Goal: Task Accomplishment & Management: Manage account settings

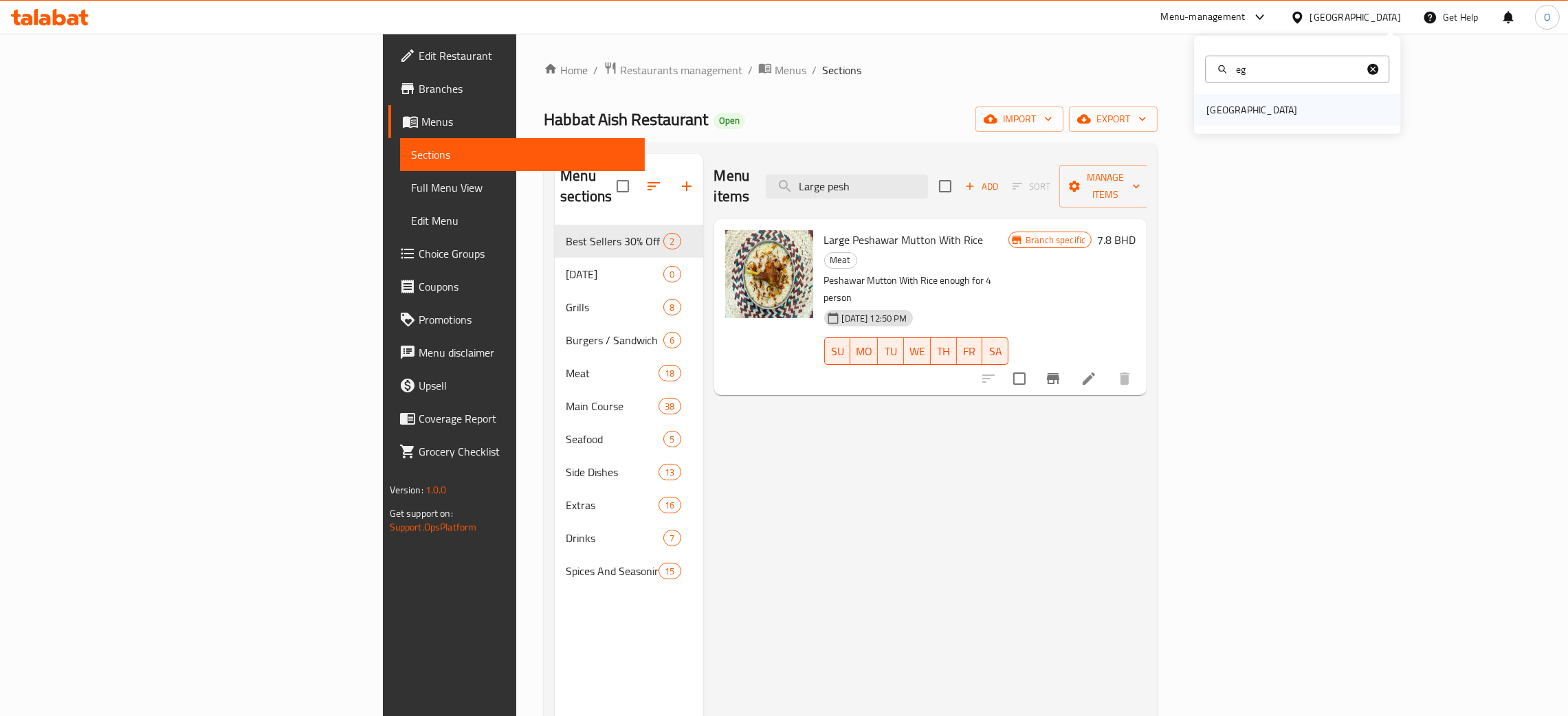
type input "eg"
click at [1255, 115] on div "[GEOGRAPHIC_DATA]" at bounding box center [1297, 110] width 206 height 32
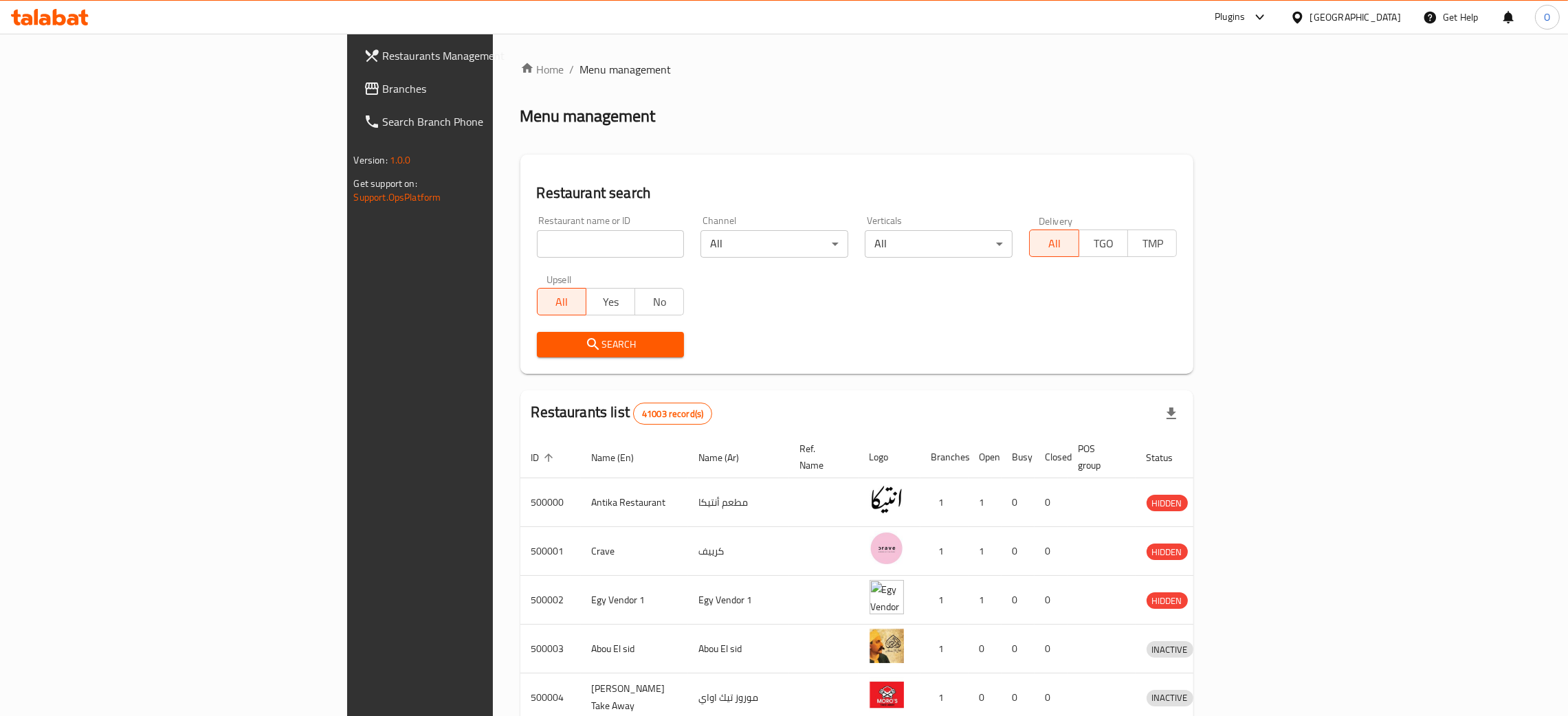
click at [537, 245] on input "search" at bounding box center [610, 244] width 148 height 27
paste input "WAFFLICIOUS"
type input "WAFFLICIOUS"
click button "Search" at bounding box center [610, 344] width 148 height 26
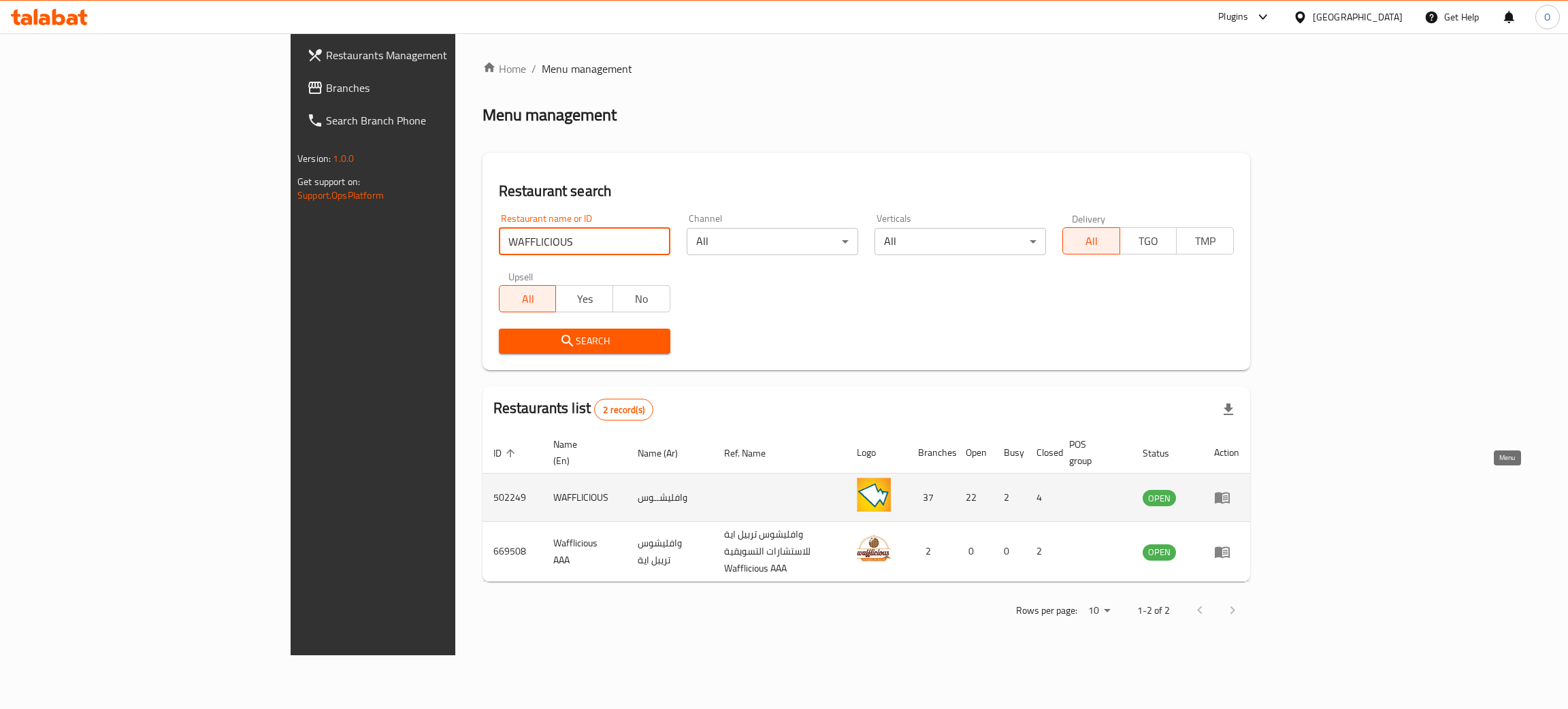
click at [1230, 492] on icon "enhanced table" at bounding box center [1222, 497] width 15 height 11
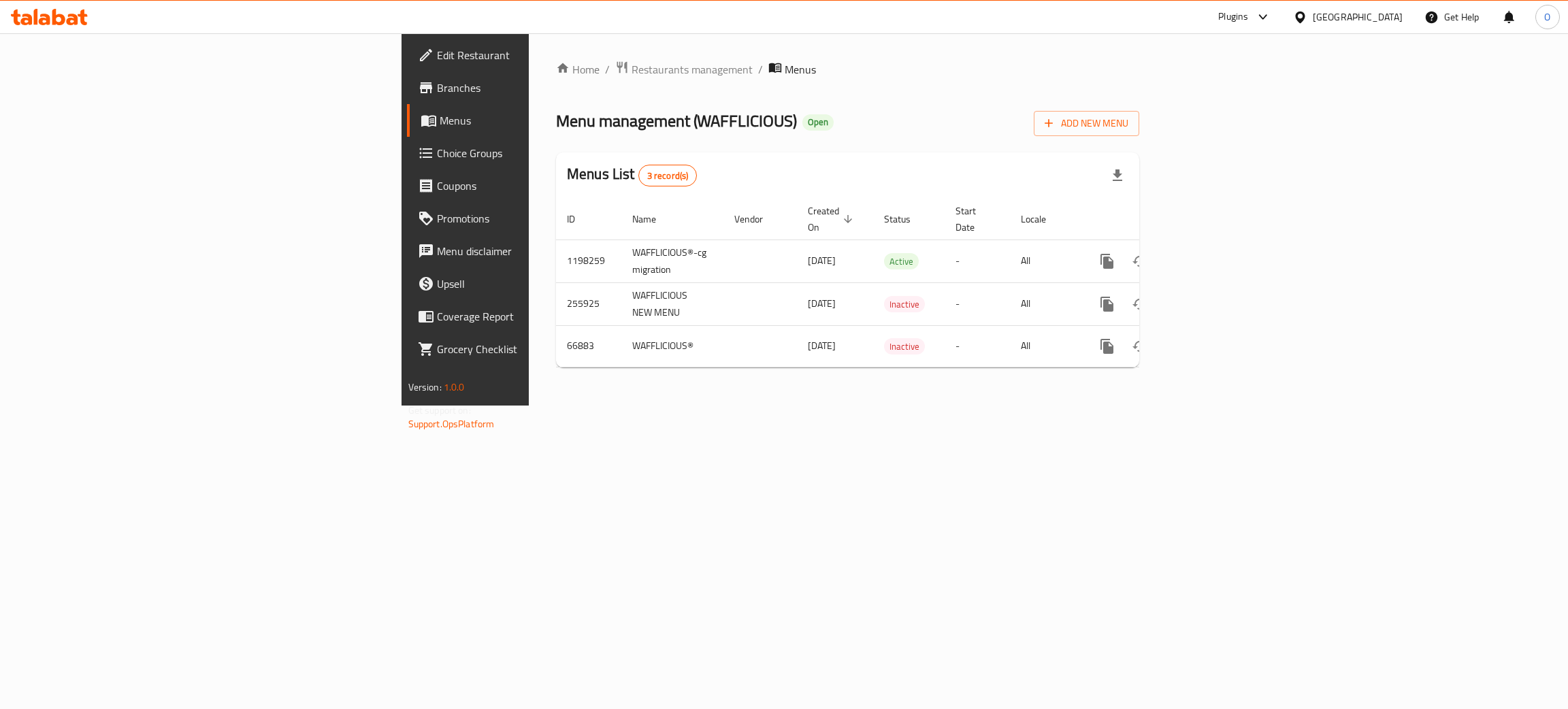
click at [437, 89] on span "Branches" at bounding box center [545, 87] width 216 height 17
